Goal: Transaction & Acquisition: Purchase product/service

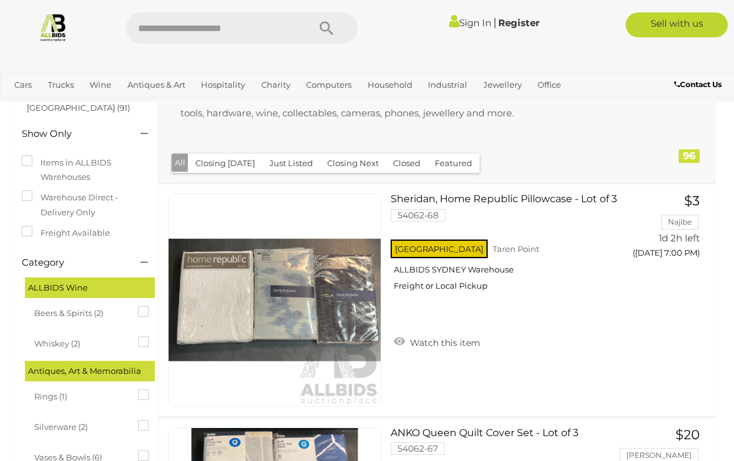
scroll to position [149, 0]
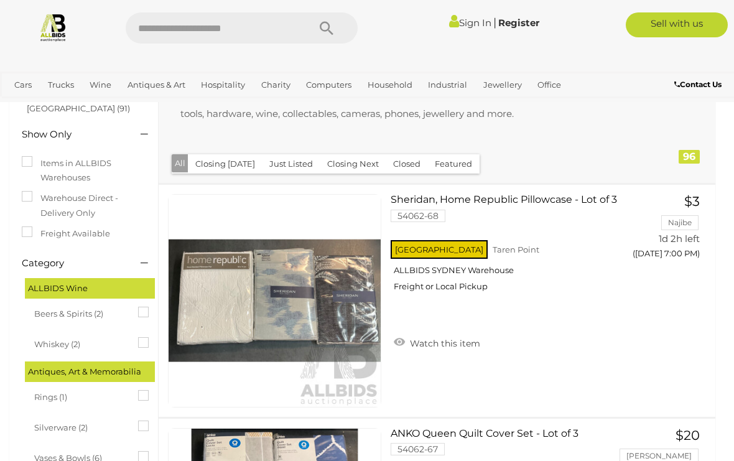
click at [191, 40] on input "text" at bounding box center [211, 27] width 170 height 31
type input "****"
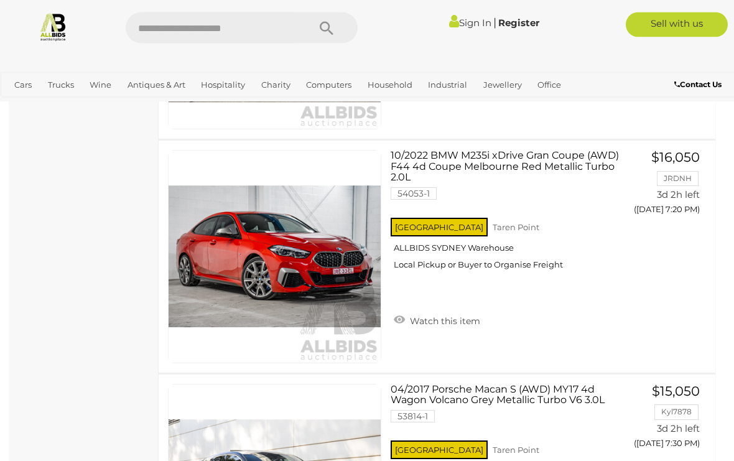
scroll to position [6127, 0]
click at [223, 302] on img at bounding box center [274, 256] width 212 height 212
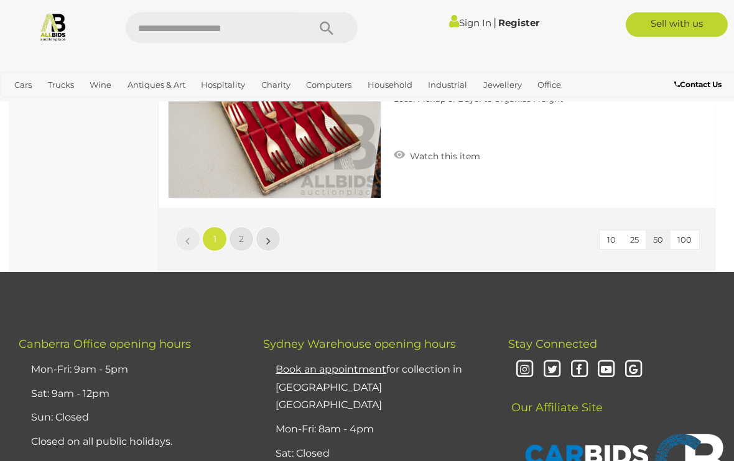
scroll to position [11669, 0]
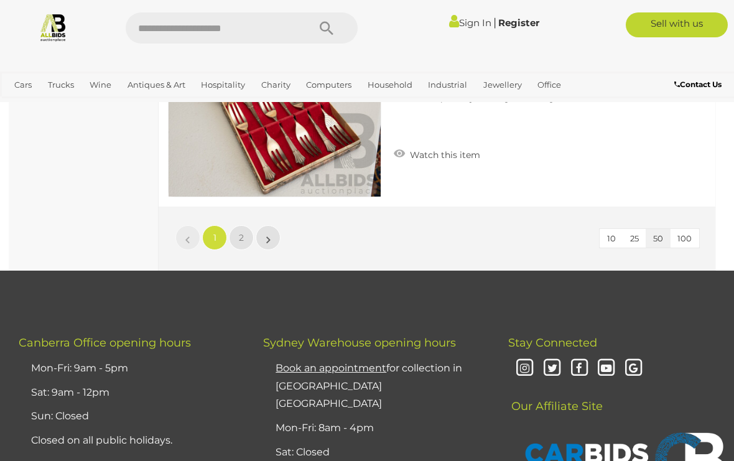
click at [236, 236] on link "2" at bounding box center [241, 237] width 25 height 25
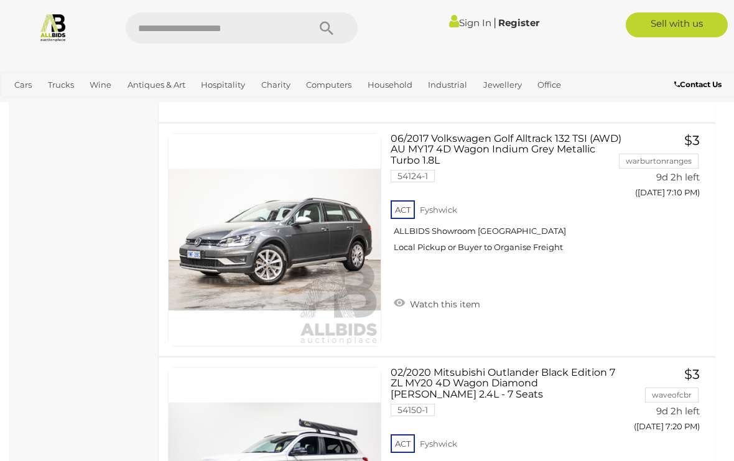
scroll to position [3066, 0]
click at [668, 218] on span "BID PAGE" at bounding box center [662, 218] width 47 height 12
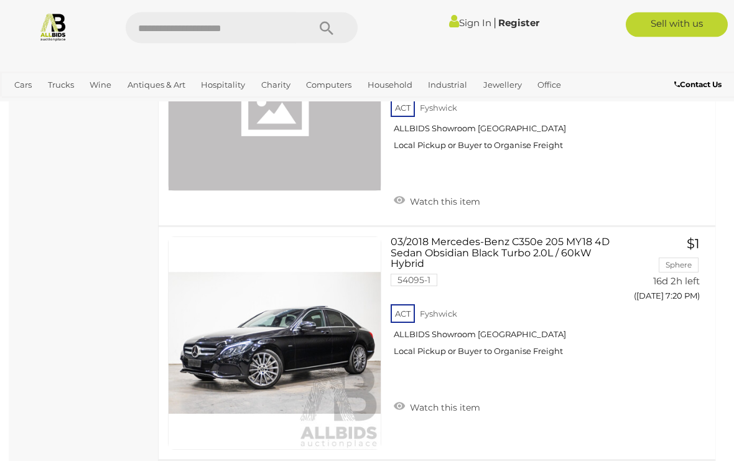
scroll to position [5700, 0]
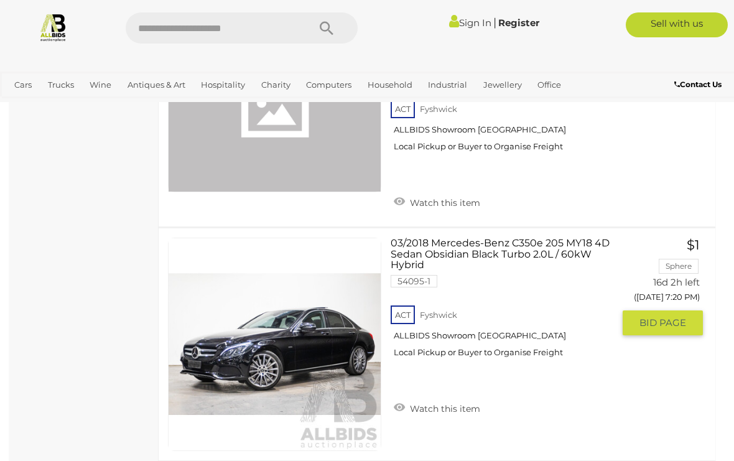
click at [556, 335] on div "ACT Fyshwick ALLBIDS Showroom Fyshwick Local Pickup or Buyer to Organise Freight" at bounding box center [501, 335] width 223 height 64
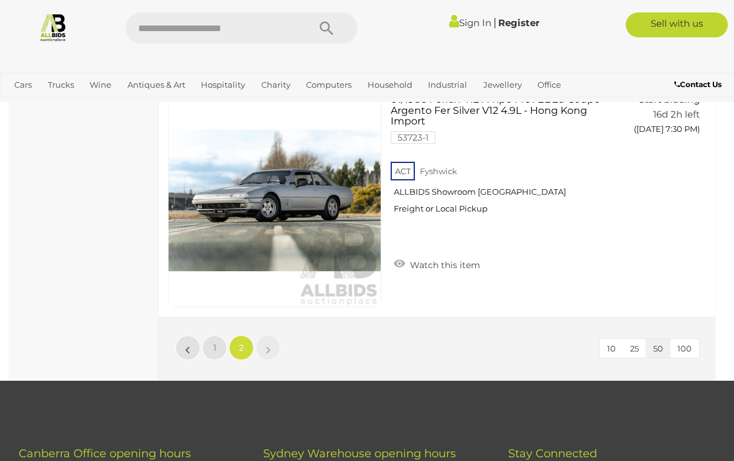
scroll to position [6158, 0]
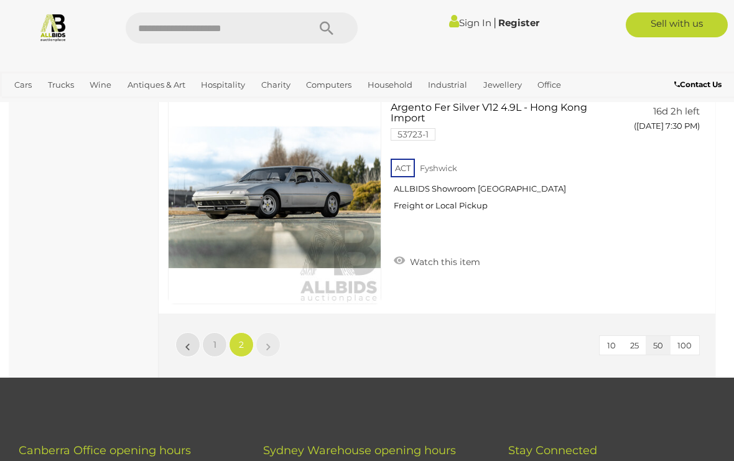
click at [263, 342] on link "»" at bounding box center [268, 344] width 25 height 25
click at [262, 339] on link "»" at bounding box center [268, 344] width 25 height 25
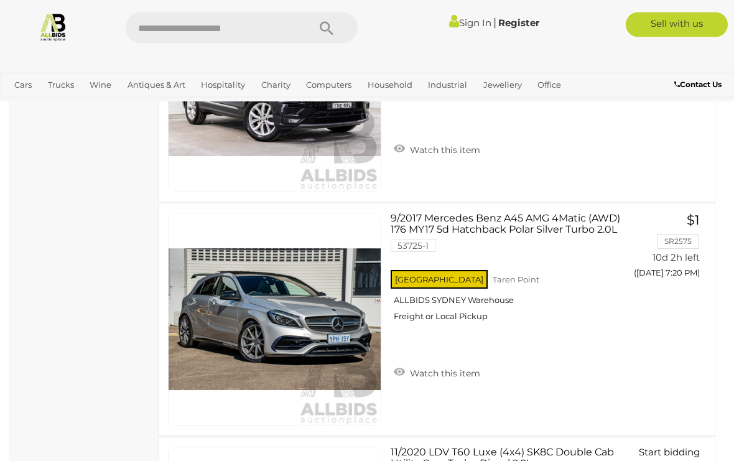
scroll to position [4894, 0]
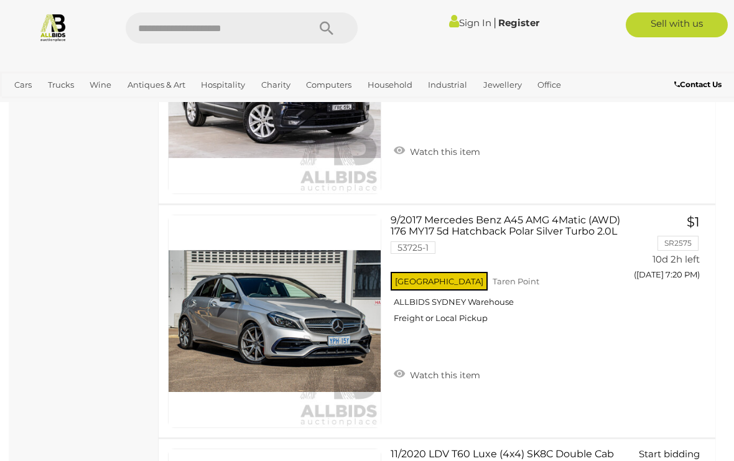
click at [478, 310] on div "NSW Taren Point ALLBIDS SYDNEY Warehouse Freight or Local Pickup" at bounding box center [501, 301] width 223 height 64
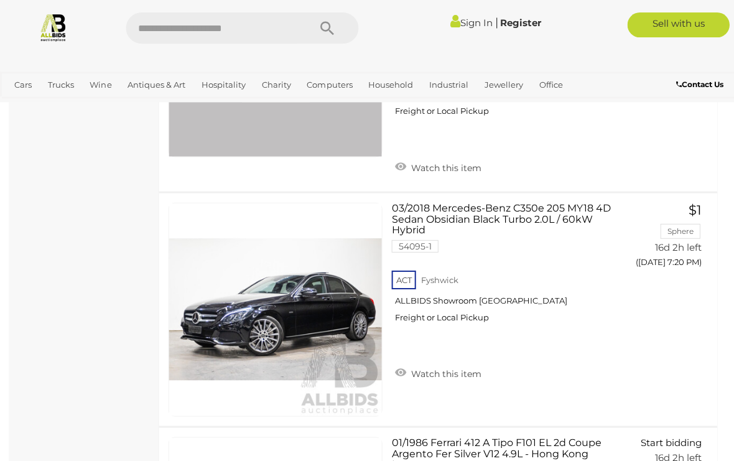
scroll to position [5813, 0]
click at [237, 312] on img at bounding box center [274, 309] width 212 height 212
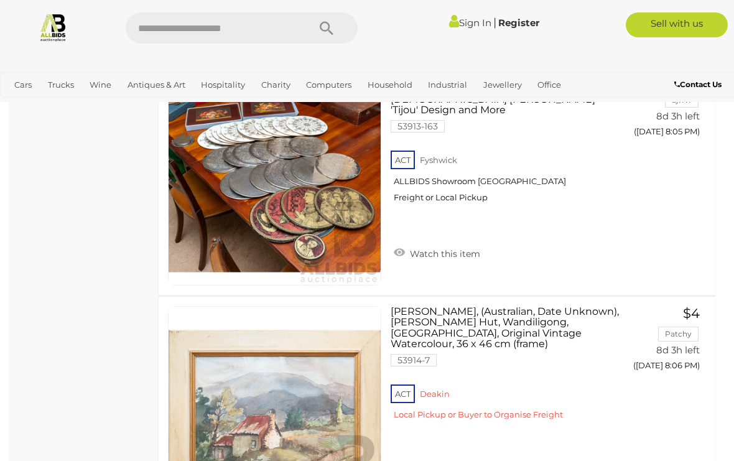
click at [184, 30] on input "text" at bounding box center [211, 27] width 170 height 31
type input "******"
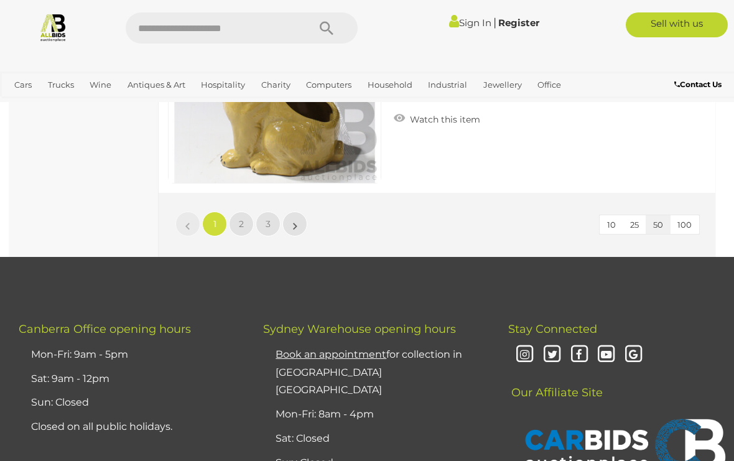
scroll to position [11660, 0]
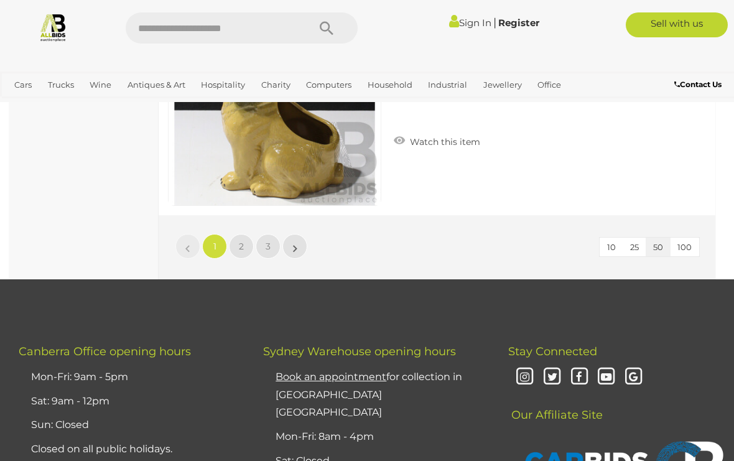
click at [243, 246] on span "2" at bounding box center [241, 246] width 5 height 11
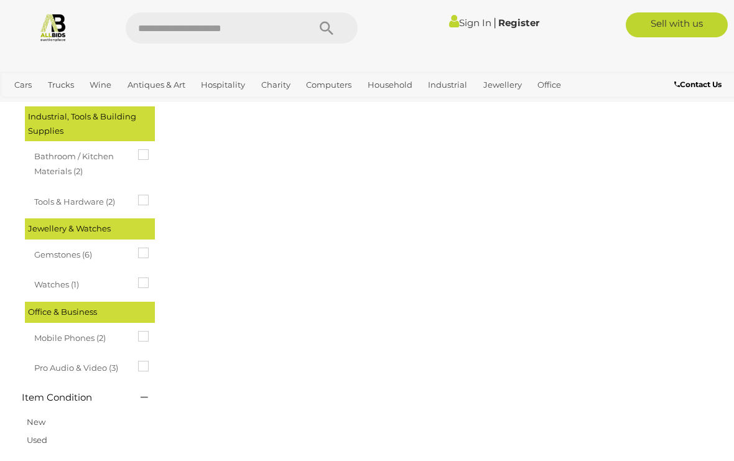
scroll to position [0, 0]
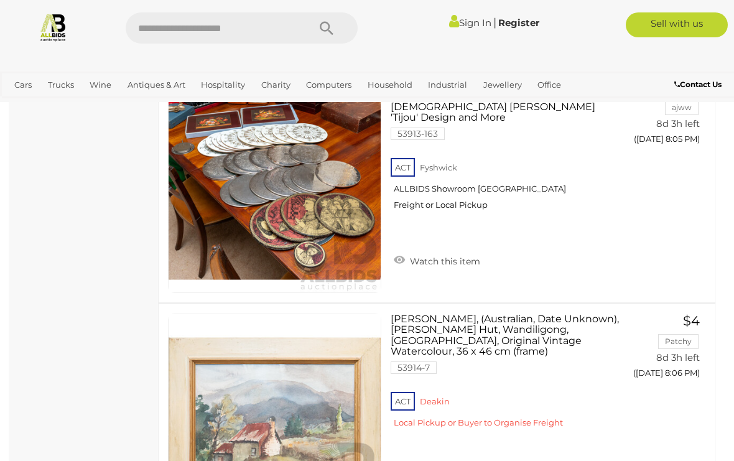
scroll to position [7028, 0]
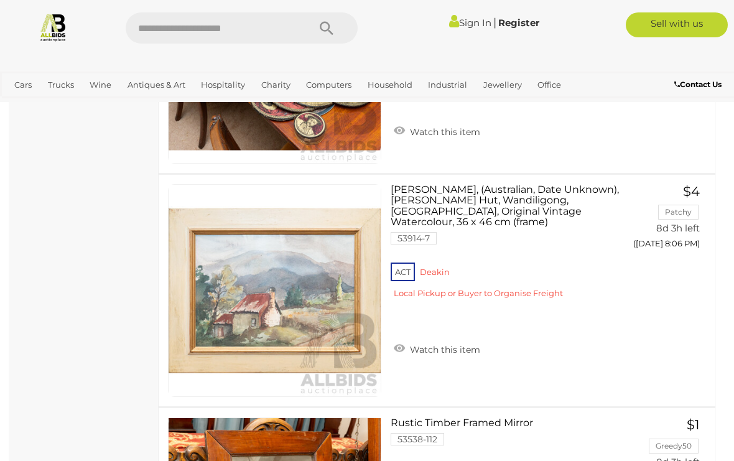
click at [0, 0] on link "View All Cars Auctions" at bounding box center [0, 0] width 0 height 0
